Goal: Transaction & Acquisition: Purchase product/service

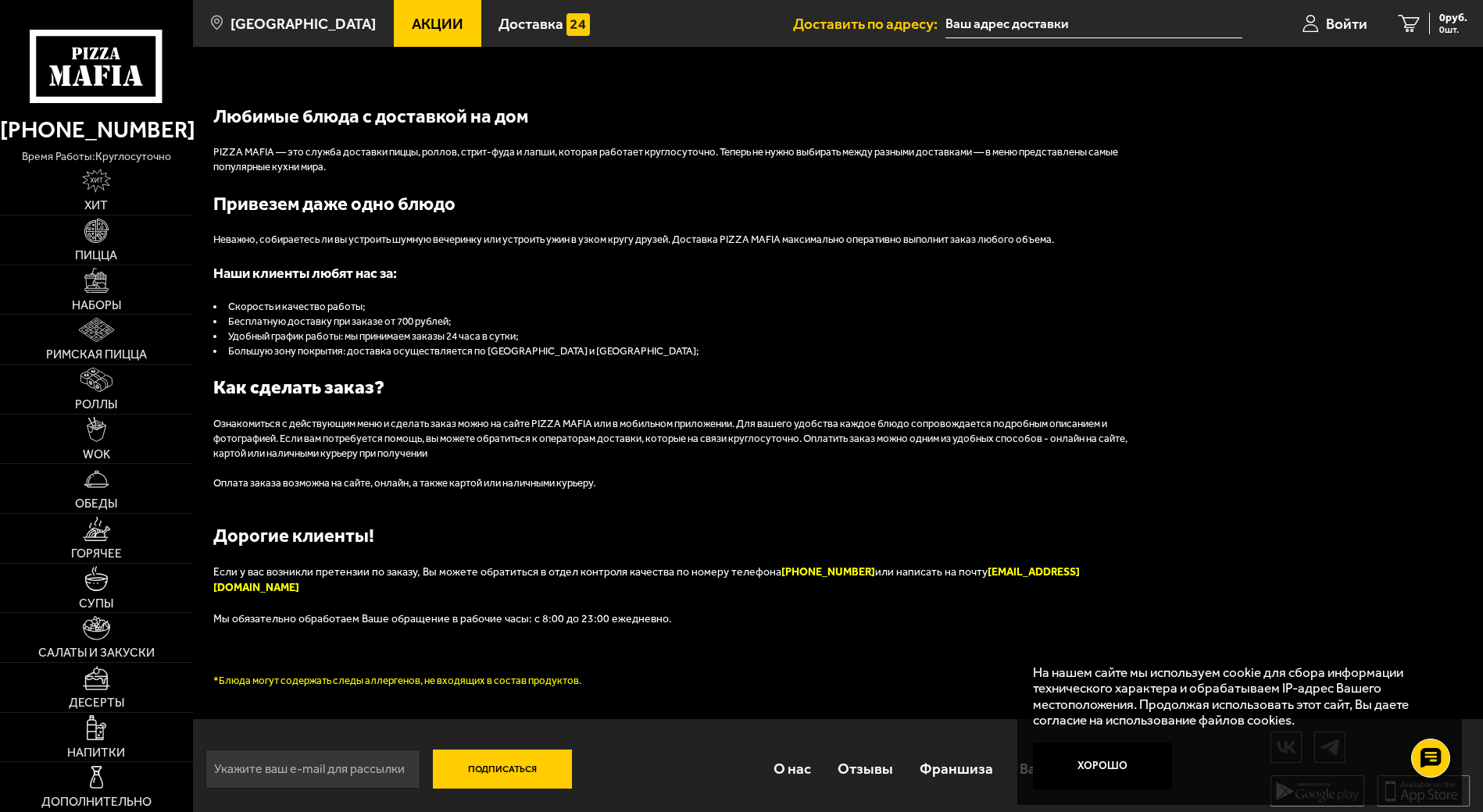
scroll to position [1718, 0]
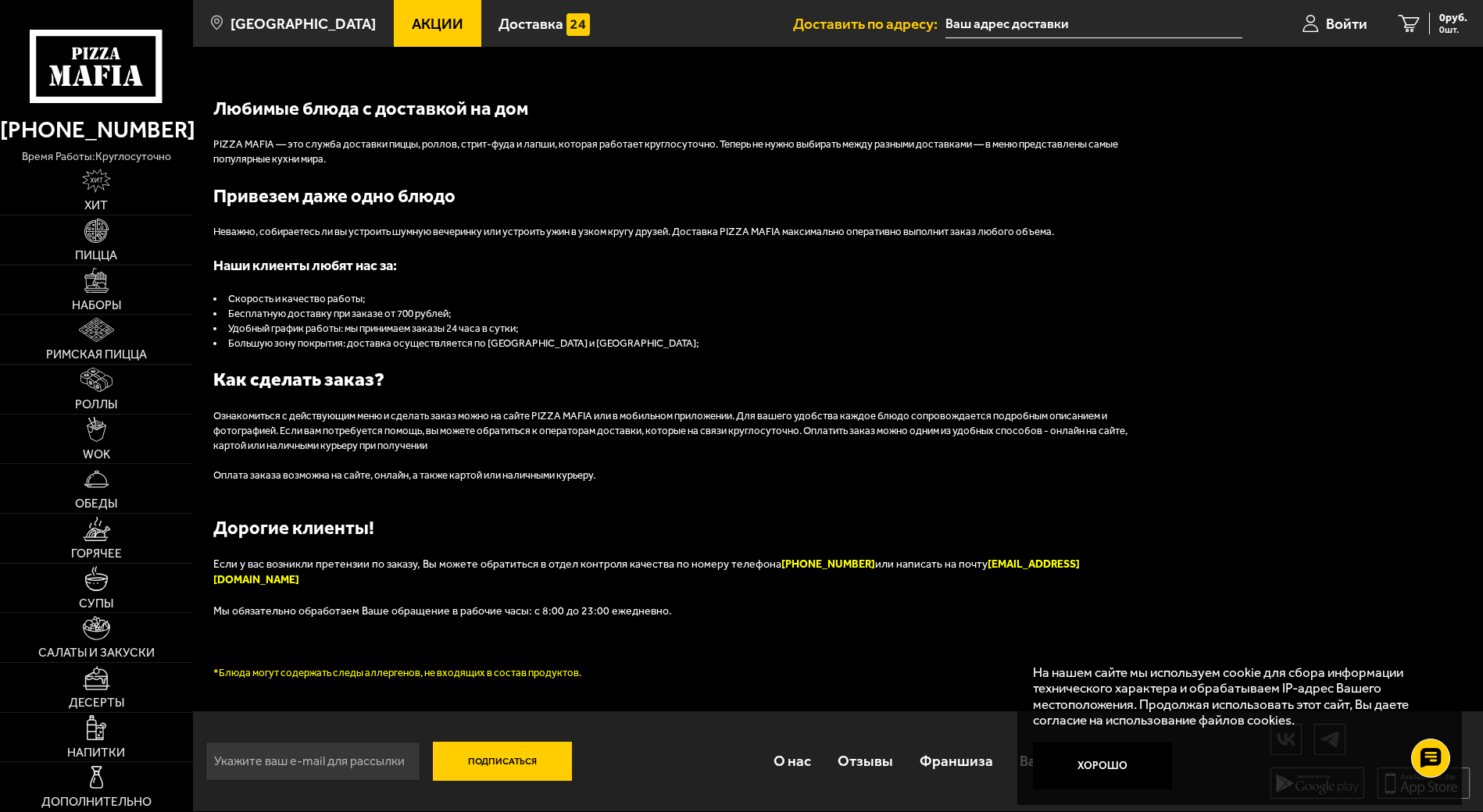
click at [69, 687] on link "Десерты" at bounding box center [96, 687] width 193 height 49
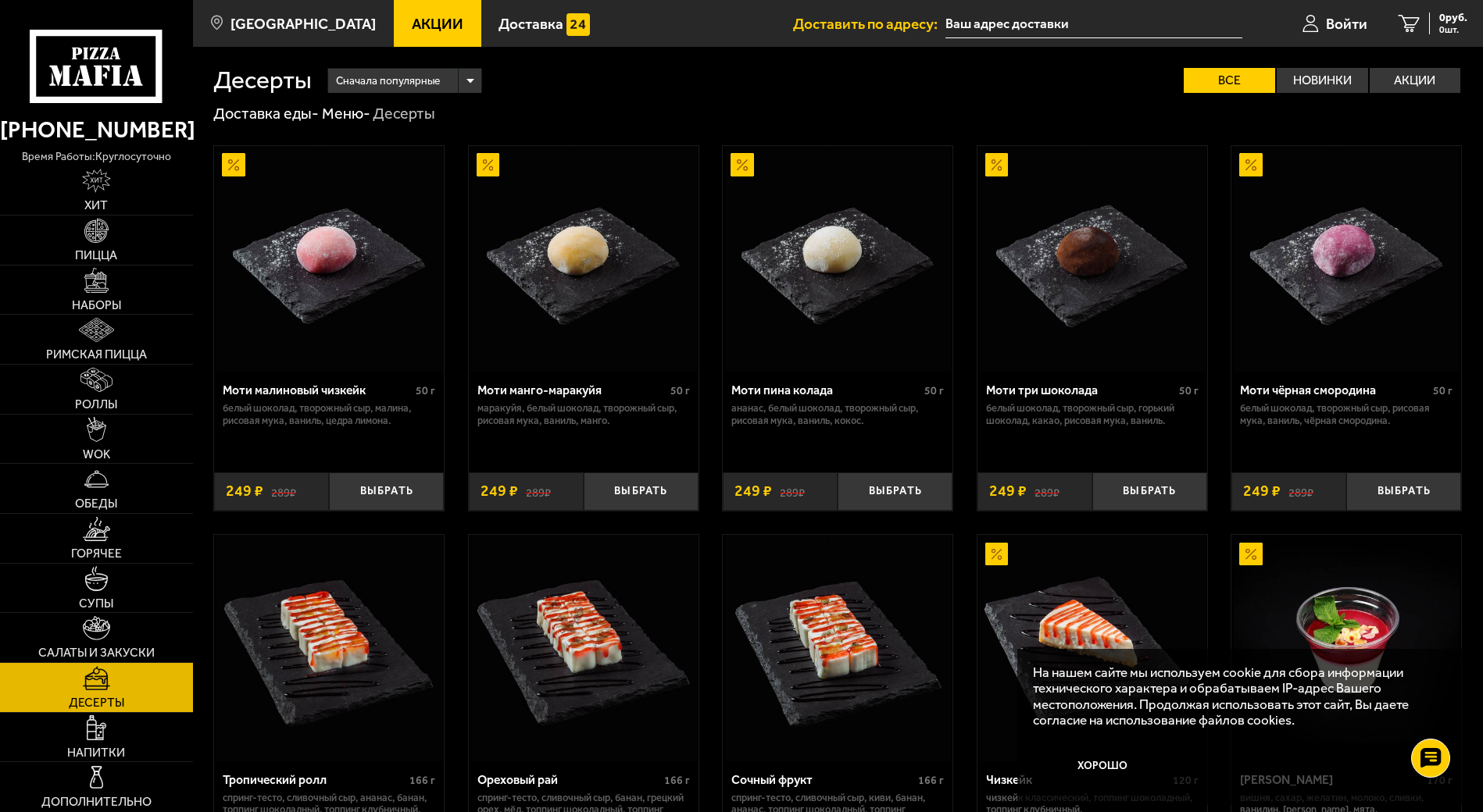
click at [541, 207] on img at bounding box center [584, 259] width 227 height 227
